Goal: Transaction & Acquisition: Purchase product/service

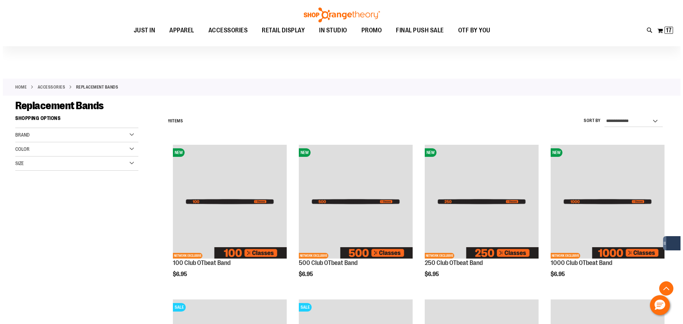
scroll to position [468, 0]
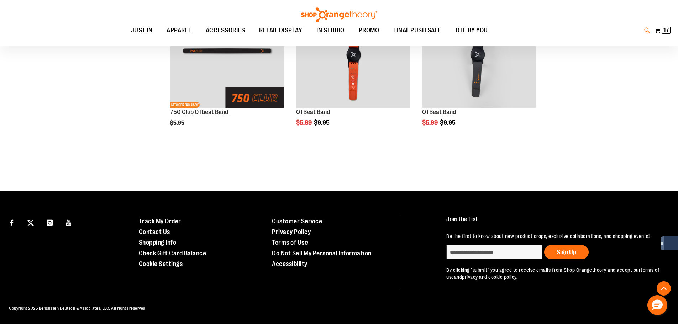
click at [644, 30] on icon at bounding box center [647, 30] width 6 height 8
click at [383, 44] on input "Search" at bounding box center [341, 39] width 542 height 23
paste input "*******"
click at [193, 83] on span "lululemon Wunder Train Strappy Tank" at bounding box center [159, 82] width 83 height 6
type input "*******"
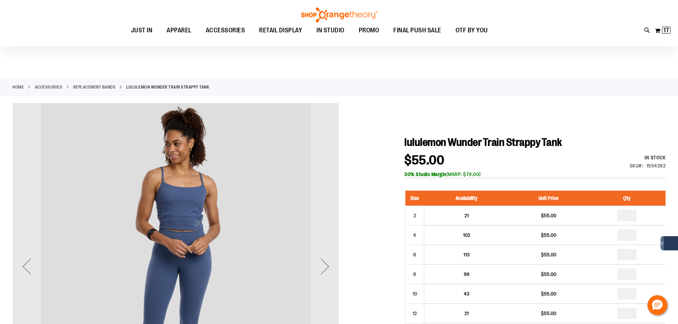
scroll to position [71, 0]
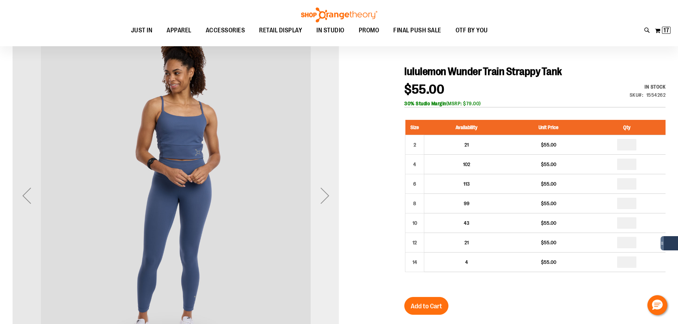
type input "**********"
click at [326, 205] on div "Next" at bounding box center [325, 196] width 28 height 28
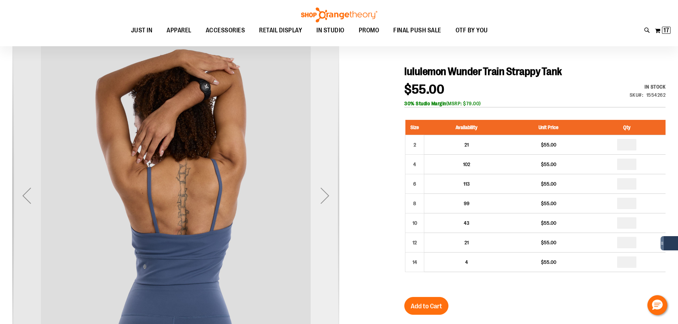
click at [324, 196] on div "Next" at bounding box center [325, 196] width 28 height 28
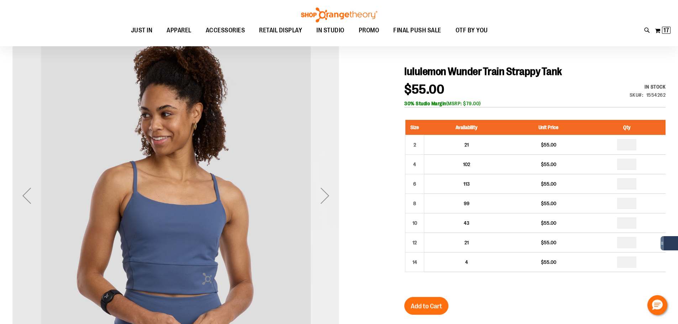
click at [332, 192] on div "Next" at bounding box center [325, 196] width 28 height 28
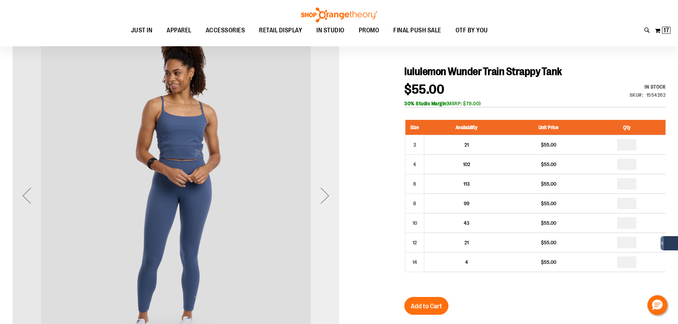
click at [332, 192] on div "Next" at bounding box center [325, 196] width 28 height 28
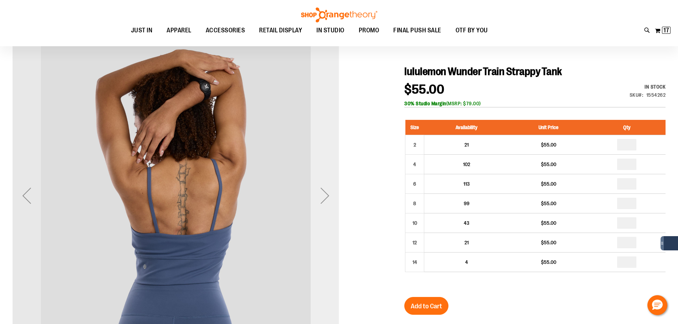
click at [334, 183] on div "Next" at bounding box center [325, 196] width 28 height 28
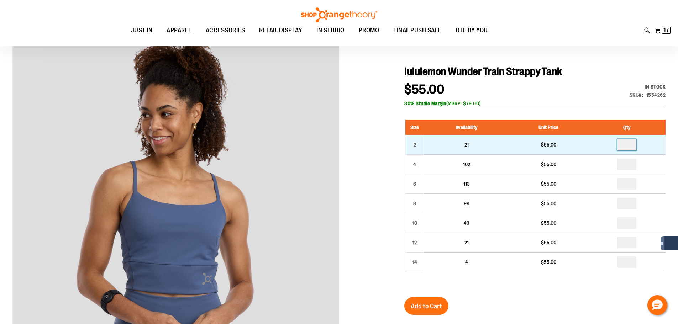
drag, startPoint x: 633, startPoint y: 151, endPoint x: 629, endPoint y: 145, distance: 6.6
click at [629, 145] on input "number" at bounding box center [626, 144] width 19 height 11
type input "*"
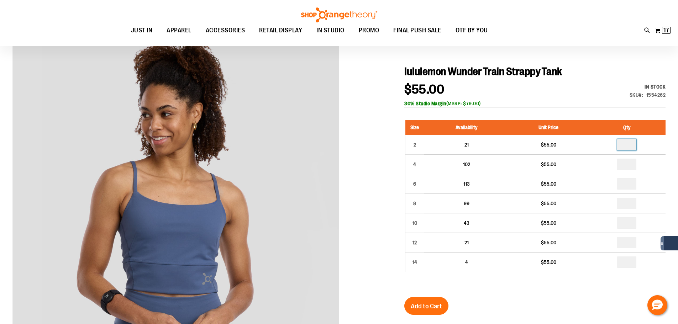
click at [543, 292] on div "lululemon [PERSON_NAME] Train Strappy Tank $55.00 In stock Only %1 left SKU 155…" at bounding box center [534, 292] width 261 height 455
click at [421, 309] on span "Add to Cart" at bounding box center [426, 307] width 31 height 8
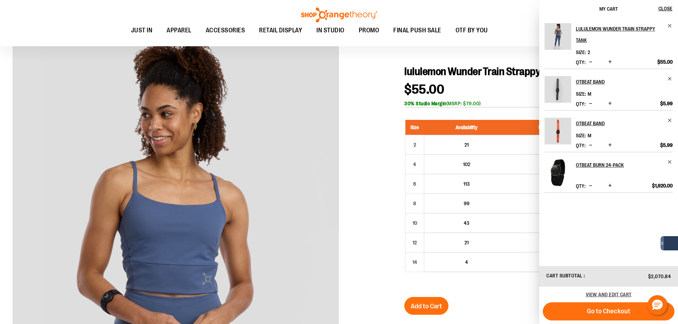
click at [469, 10] on div "Toggle Nav Search Popular Suggestions Advanced Search" at bounding box center [339, 23] width 678 height 46
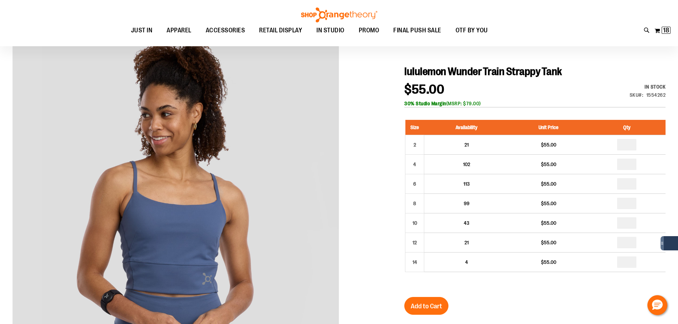
click at [342, 18] on img at bounding box center [339, 14] width 78 height 15
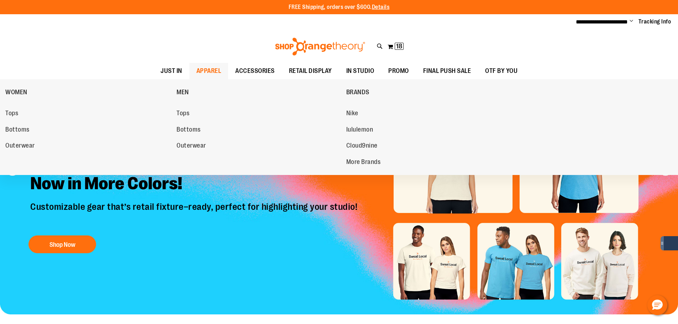
type input "**********"
click at [196, 71] on span "APPAREL" at bounding box center [208, 71] width 25 height 16
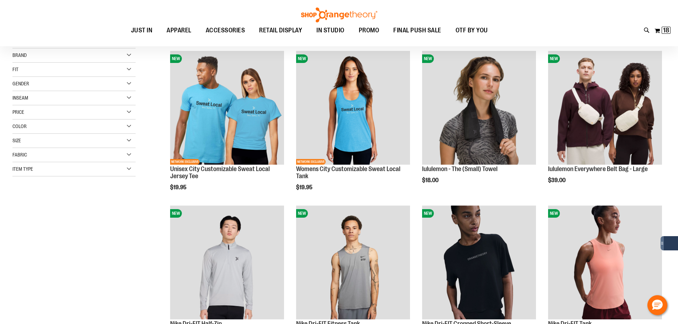
scroll to position [106, 0]
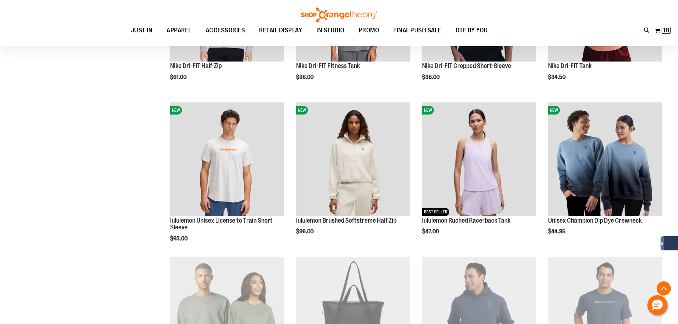
scroll to position [356, 0]
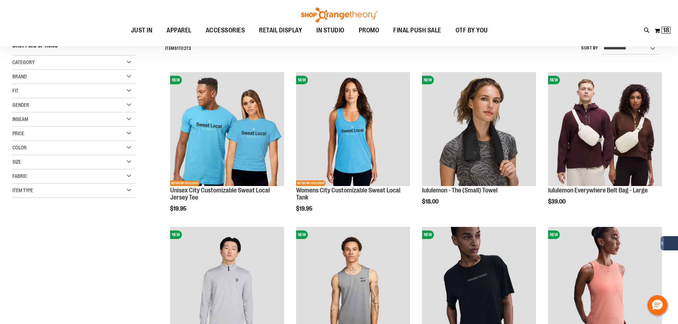
scroll to position [71, 0]
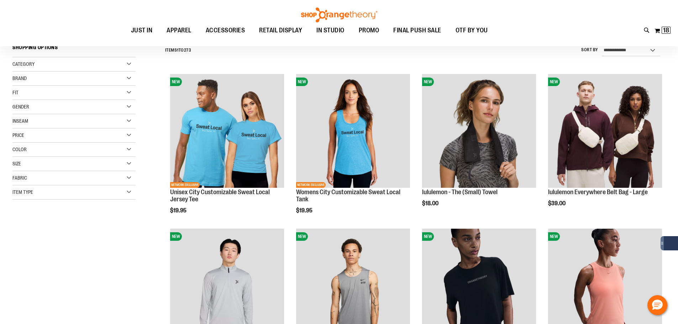
type input "**********"
click at [496, 8] on div "Toggle Nav Search Popular Suggestions Advanced Search" at bounding box center [339, 23] width 678 height 46
